Goal: Information Seeking & Learning: Find specific fact

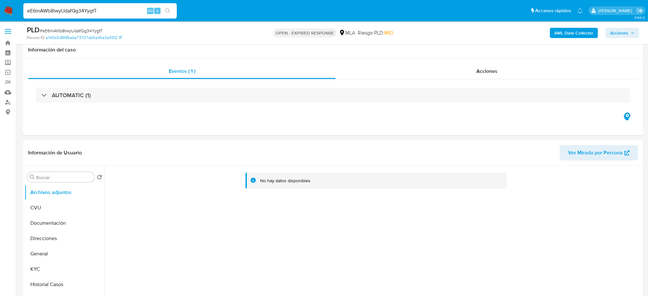
select select "10"
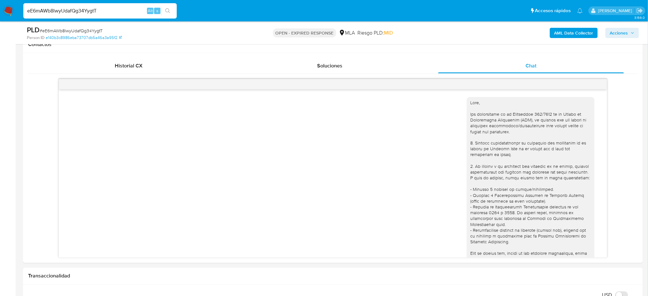
scroll to position [863, 0]
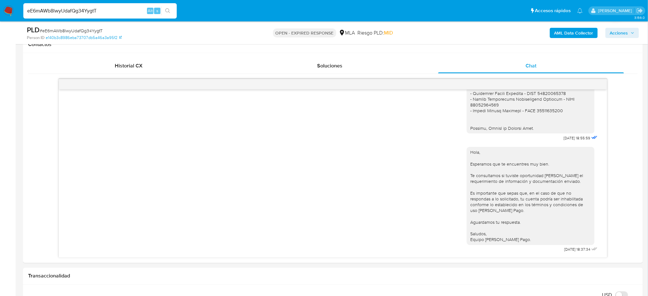
click at [0, 12] on nav "Pausado Ver notificaciones eE6mAWb8lwyUdafQg34YygtT Alt s Accesos rápidos Presi…" at bounding box center [324, 10] width 648 height 21
type input "xfMWnk3qJ6tZN2FxL8JD8YB6"
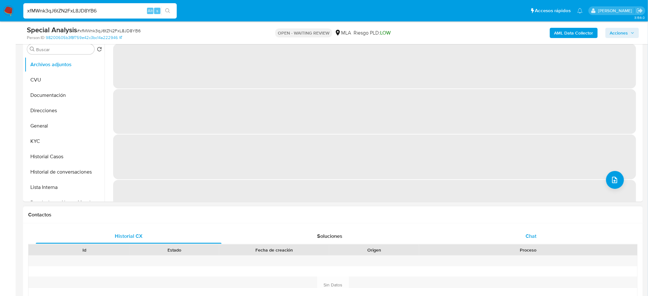
click at [581, 236] on div "Chat" at bounding box center [531, 235] width 186 height 15
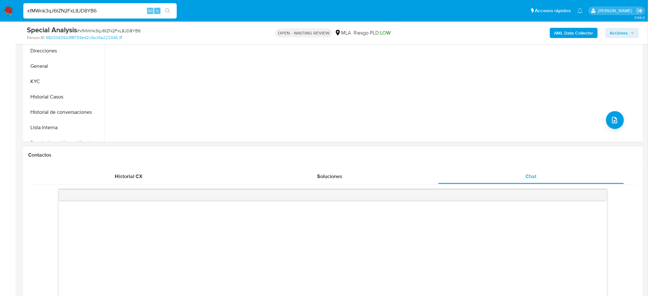
scroll to position [298, 0]
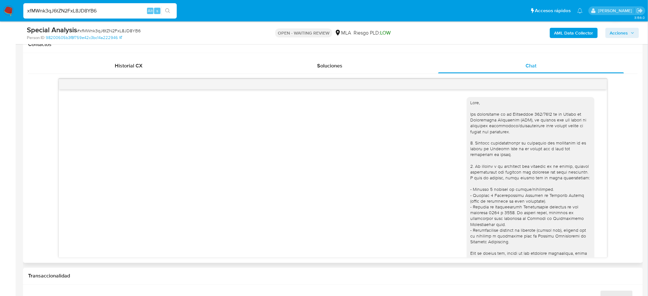
select select "10"
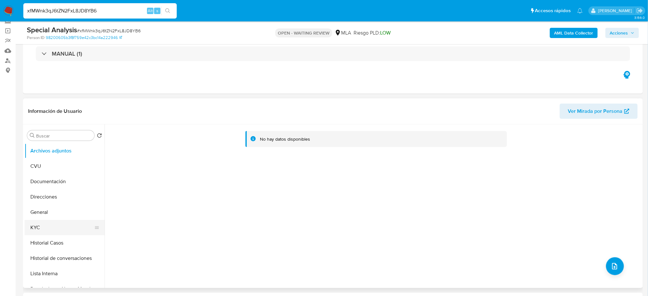
scroll to position [85, 0]
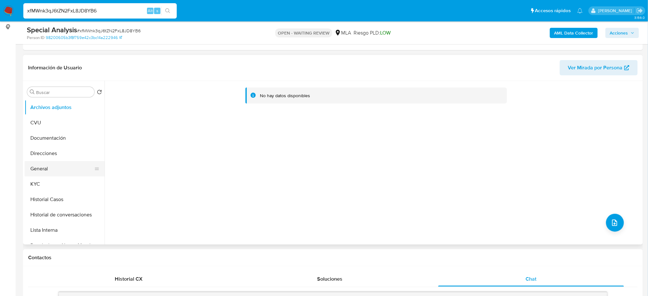
click at [61, 167] on button "General" at bounding box center [62, 168] width 75 height 15
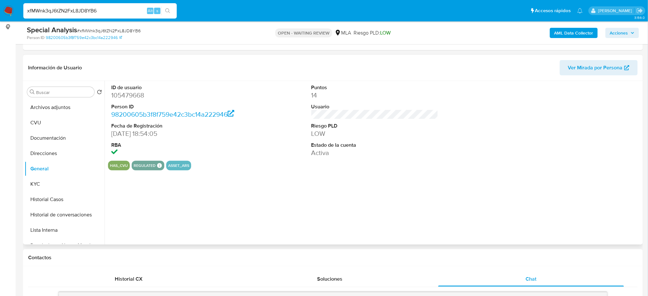
click at [127, 95] on dd "105479668" at bounding box center [174, 95] width 127 height 9
copy dd "105479668"
click at [39, 177] on button "KYC" at bounding box center [62, 183] width 75 height 15
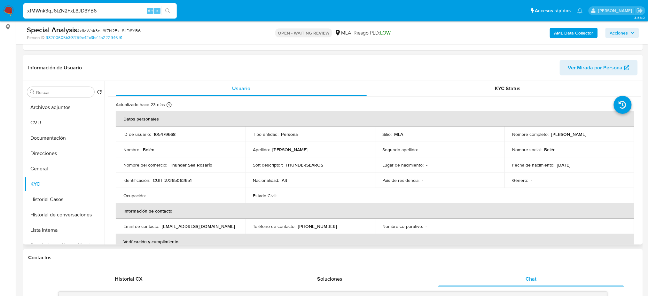
click at [182, 179] on p "CUIT 27365063651" at bounding box center [172, 180] width 39 height 6
copy p "27365063651"
click at [174, 169] on td "Nombre del comercio : Thunder Sea Rosario" at bounding box center [180, 164] width 129 height 15
drag, startPoint x: 169, startPoint y: 179, endPoint x: 190, endPoint y: 179, distance: 20.8
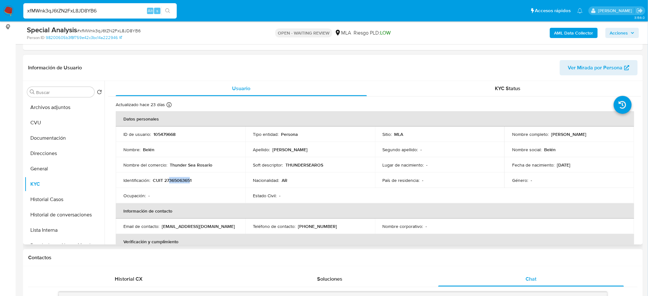
click at [190, 179] on p "CUIT 27365063651" at bounding box center [172, 180] width 39 height 6
copy p "36506365"
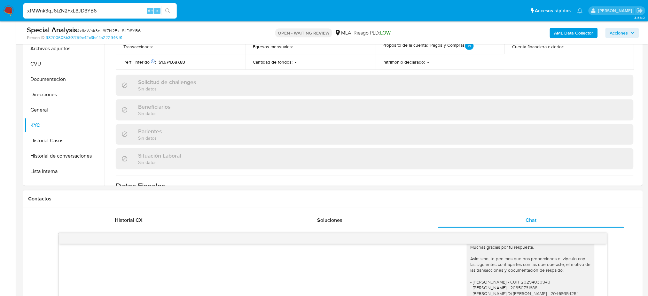
scroll to position [213, 0]
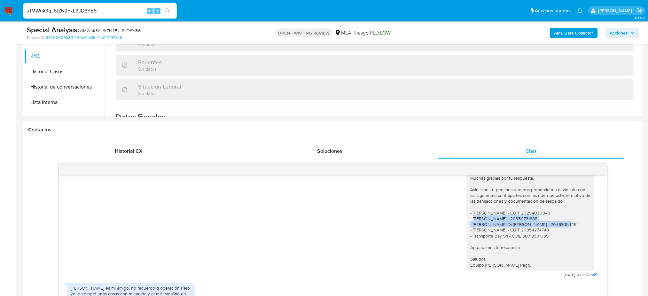
drag, startPoint x: 465, startPoint y: 199, endPoint x: 510, endPoint y: 207, distance: 46.0
click at [510, 207] on div "Hola, Muchas gracias por tu respuesta. Asimismo, te pedimos que nos proporcione…" at bounding box center [530, 215] width 120 height 105
click at [514, 217] on div "Hola, Muchas gracias por tu respuesta. Asimismo, te pedimos que nos proporcione…" at bounding box center [530, 215] width 120 height 105
drag, startPoint x: 471, startPoint y: 201, endPoint x: 529, endPoint y: 205, distance: 58.0
click at [529, 205] on div "Hola, Muchas gracias por tu respuesta. Asimismo, te pedimos que nos proporcione…" at bounding box center [530, 215] width 120 height 105
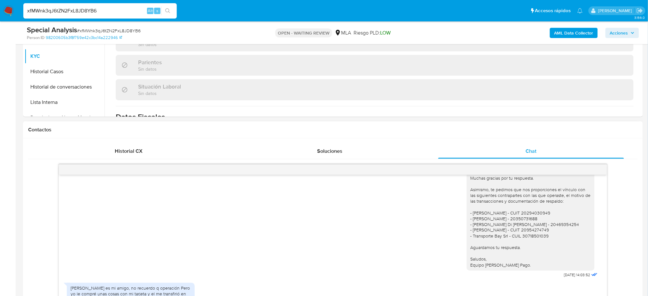
click at [530, 211] on div "Hola, Muchas gracias por tu respuesta. Asimismo, te pedimos que nos proporcione…" at bounding box center [530, 215] width 120 height 105
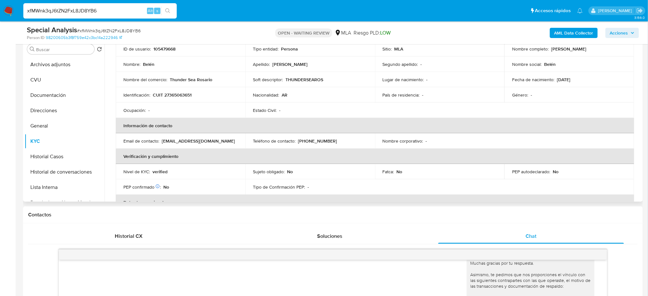
scroll to position [0, 0]
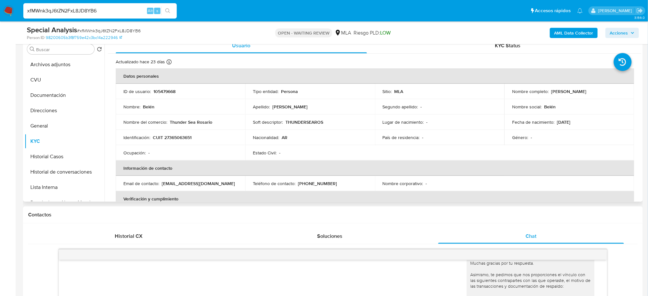
click at [180, 133] on td "Identificación : CUIT 27365063651" at bounding box center [180, 137] width 129 height 15
click at [185, 138] on p "CUIT 27365063651" at bounding box center [172, 138] width 39 height 6
copy p "27365063651"
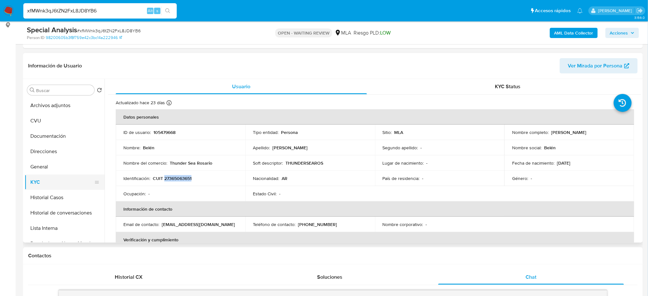
scroll to position [85, 0]
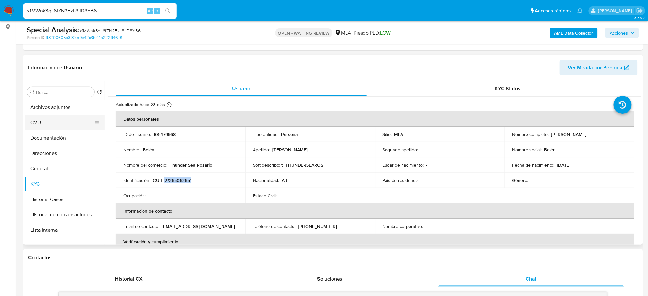
click at [50, 128] on button "CVU" at bounding box center [62, 122] width 75 height 15
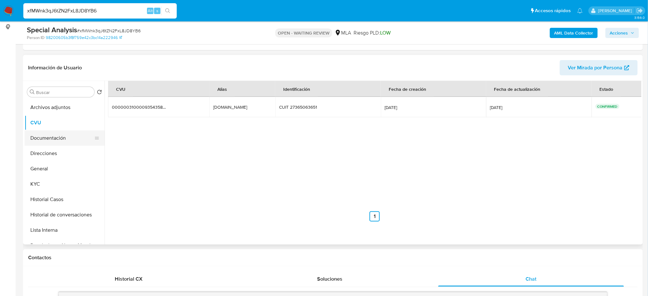
click at [57, 137] on button "Documentación" at bounding box center [62, 137] width 75 height 15
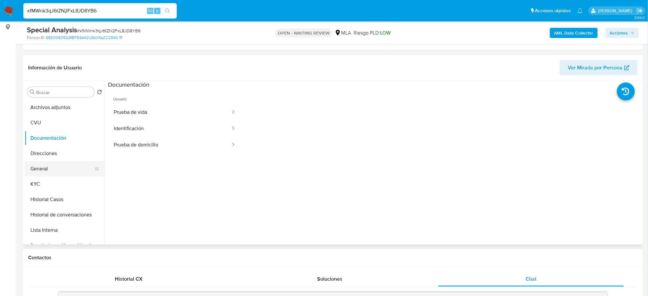
click at [43, 163] on button "General" at bounding box center [62, 168] width 75 height 15
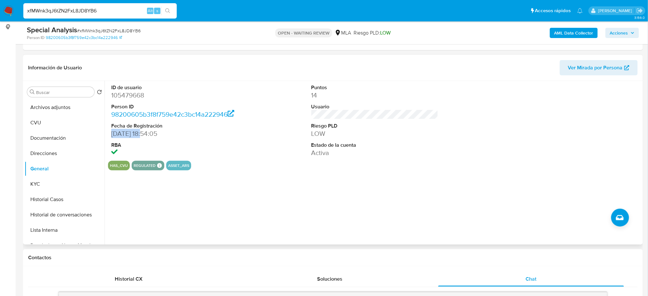
drag, startPoint x: 144, startPoint y: 135, endPoint x: 111, endPoint y: 136, distance: 33.2
click at [111, 136] on dd "05/09/2012 18:54:05" at bounding box center [174, 133] width 127 height 9
copy dd "05/09/2012"
click at [62, 188] on button "KYC" at bounding box center [62, 183] width 75 height 15
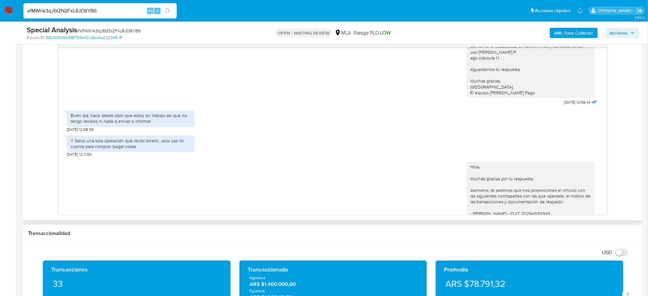
scroll to position [458, 0]
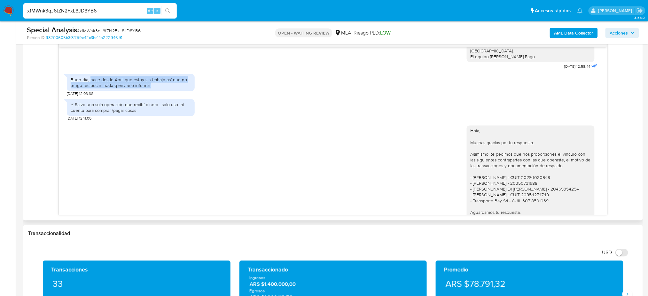
drag, startPoint x: 136, startPoint y: 101, endPoint x: 166, endPoint y: 105, distance: 29.7
click at [166, 88] on div "Buen día, hace desde Abril que estoy sin trabajo así que no tengo recibos ni na…" at bounding box center [131, 83] width 120 height 12
copy div "hace desde Abril que estoy sin trabajo así que no tengo recibos ni nada q envia…"
click at [166, 88] on div "Buen día, hace desde Abril que estoy sin trabajo así que no tengo recibos ni na…" at bounding box center [131, 83] width 120 height 12
click at [116, 113] on div "Y Salvo una sola operación que recibí dinero , solo uso mi cuenta para comprar …" at bounding box center [131, 108] width 120 height 12
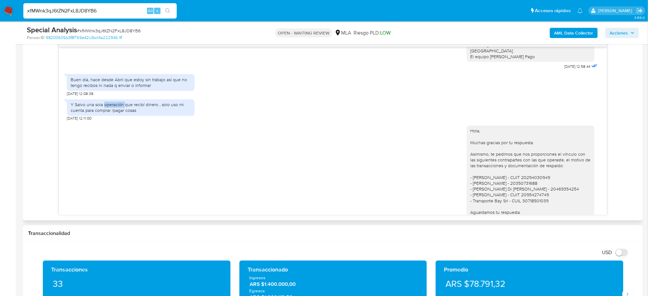
click at [116, 113] on div "Y Salvo una sola operación que recibí dinero , solo uso mi cuenta para comprar …" at bounding box center [131, 108] width 120 height 12
copy div "Y Salvo una sola operación que recibí dinero , solo uso mi cuenta para comprar …"
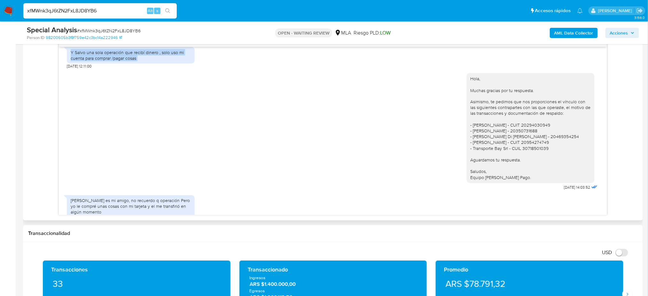
scroll to position [586, 0]
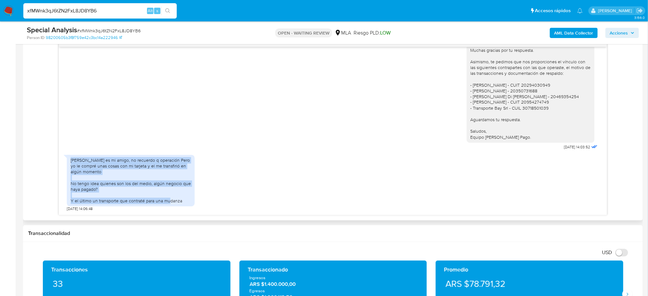
drag, startPoint x: 71, startPoint y: 159, endPoint x: 202, endPoint y: 201, distance: 137.7
click at [202, 201] on div "Fernando es mi amigo, no recuerdo q operación Pero yo le compré unas cosas con …" at bounding box center [333, 182] width 532 height 60
copy div "Fernando es mi amigo, no recuerdo q operación Pero yo le compré unas cosas con …"
click at [181, 203] on div "Fernando es mi amigo, no recuerdo q operación Pero yo le compré unas cosas con …" at bounding box center [131, 181] width 120 height 47
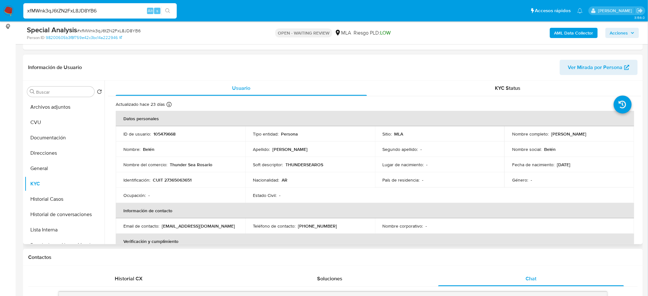
scroll to position [85, 0]
drag, startPoint x: 550, startPoint y: 135, endPoint x: 588, endPoint y: 130, distance: 38.3
click at [588, 130] on td "Nombre completo : Belén Renna" at bounding box center [568, 134] width 129 height 15
copy p "Belén Renna"
click at [53, 150] on button "Direcciones" at bounding box center [62, 153] width 75 height 15
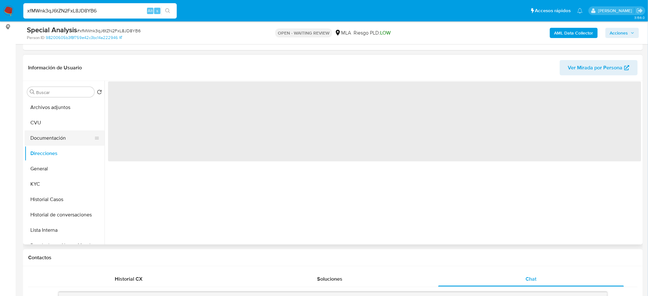
drag, startPoint x: 52, startPoint y: 138, endPoint x: 60, endPoint y: 139, distance: 8.5
click at [52, 137] on button "Documentación" at bounding box center [62, 137] width 75 height 15
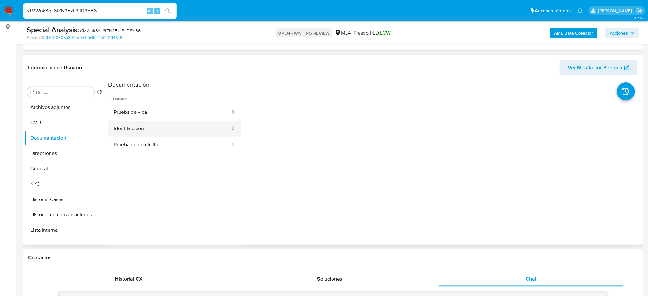
click at [162, 125] on button "Identificación" at bounding box center [169, 128] width 123 height 16
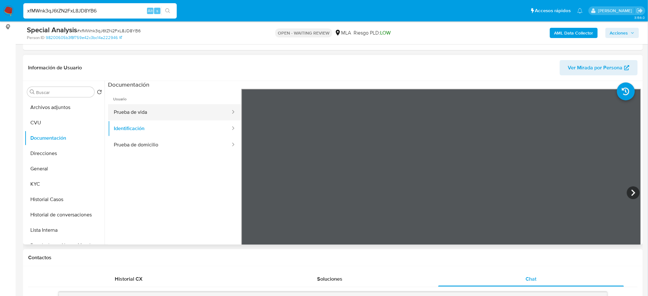
click at [189, 118] on button "Prueba de vida" at bounding box center [169, 112] width 123 height 16
click at [148, 121] on button "Identificación" at bounding box center [169, 128] width 123 height 16
click at [37, 189] on button "KYC" at bounding box center [62, 183] width 75 height 15
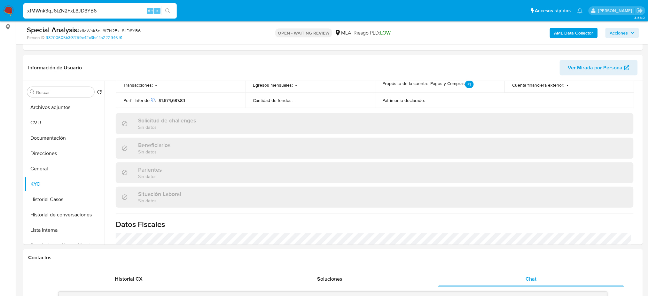
scroll to position [2, 0]
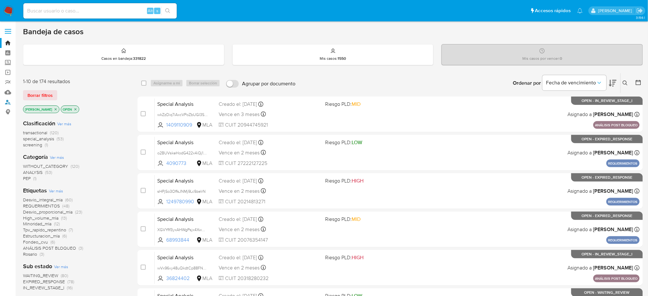
drag, startPoint x: 4, startPoint y: 102, endPoint x: 97, endPoint y: 84, distance: 94.1
click at [4, 102] on link "Buscador de personas" at bounding box center [38, 102] width 76 height 10
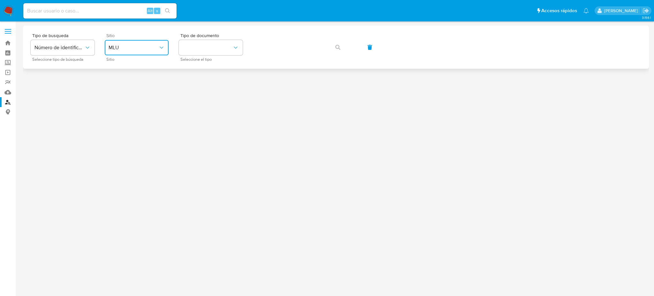
click at [134, 51] on button "MLU" at bounding box center [137, 47] width 64 height 15
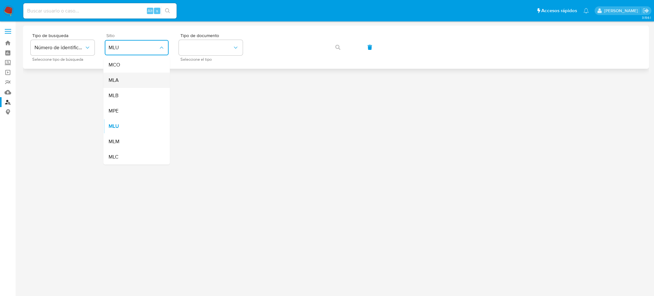
click at [149, 78] on div "MLA" at bounding box center [135, 80] width 52 height 15
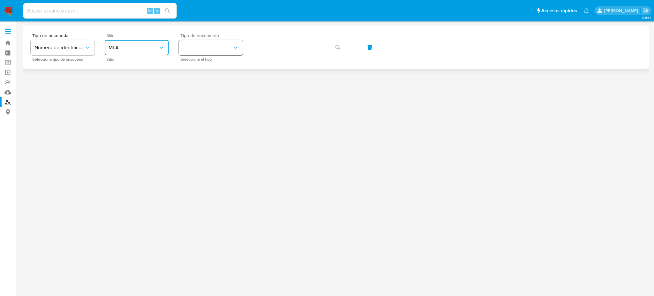
click at [240, 46] on button "identificationType" at bounding box center [211, 47] width 64 height 15
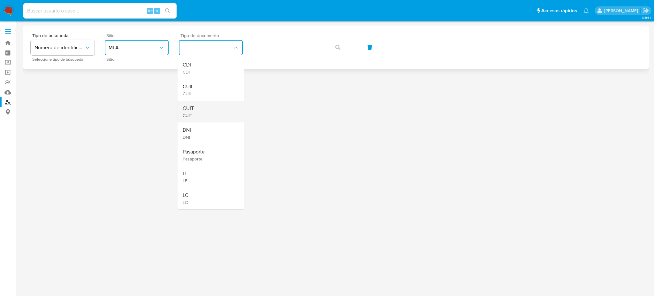
click at [218, 102] on div "CUIT CUIT" at bounding box center [209, 112] width 52 height 22
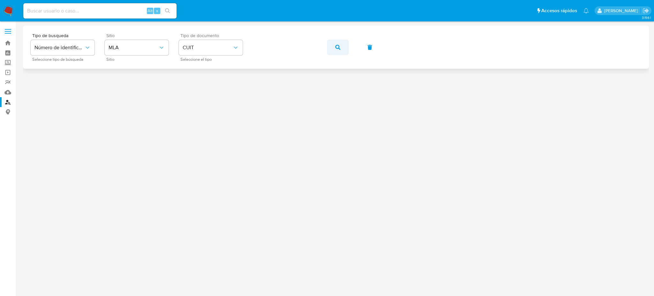
click at [333, 45] on button "button" at bounding box center [338, 47] width 22 height 15
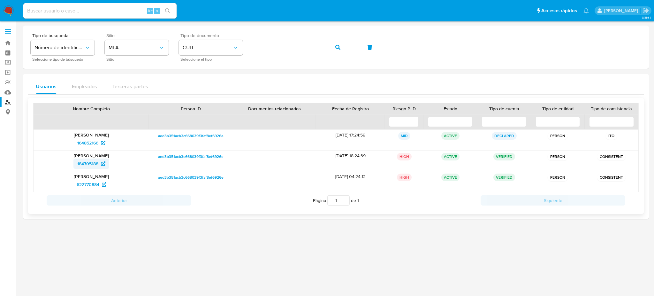
click at [84, 167] on span "184705188" at bounding box center [87, 164] width 21 height 10
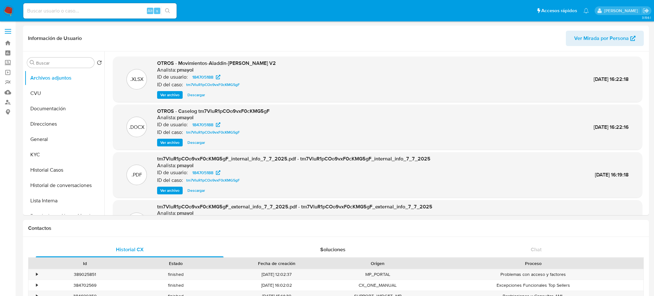
select select "10"
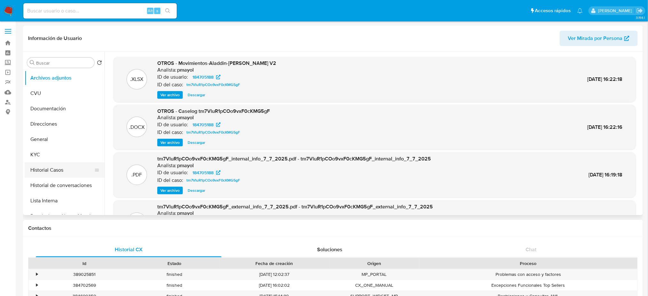
click at [59, 170] on button "Historial Casos" at bounding box center [62, 169] width 75 height 15
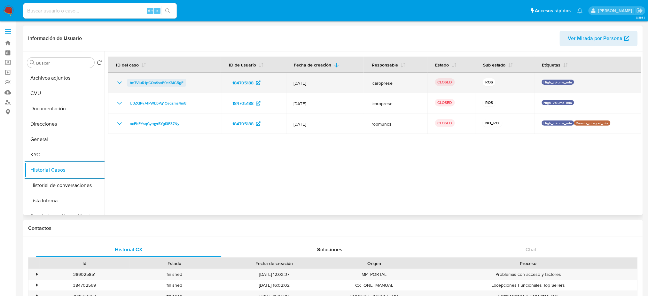
click at [148, 81] on span "tm7VluR1pCOo9vxF0cKMG5gF" at bounding box center [157, 83] width 54 height 8
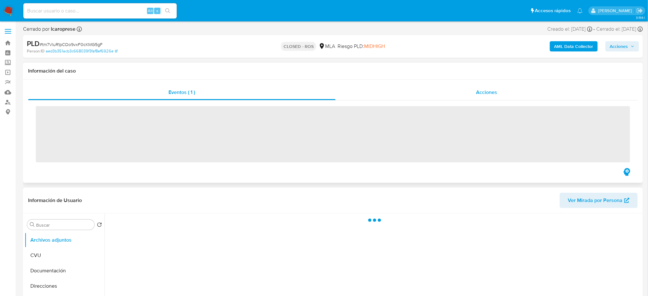
click at [478, 85] on div "Acciones" at bounding box center [487, 92] width 302 height 15
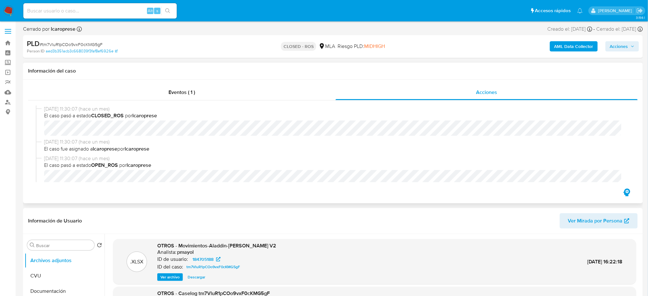
select select "10"
